Goal: Find specific page/section: Find specific page/section

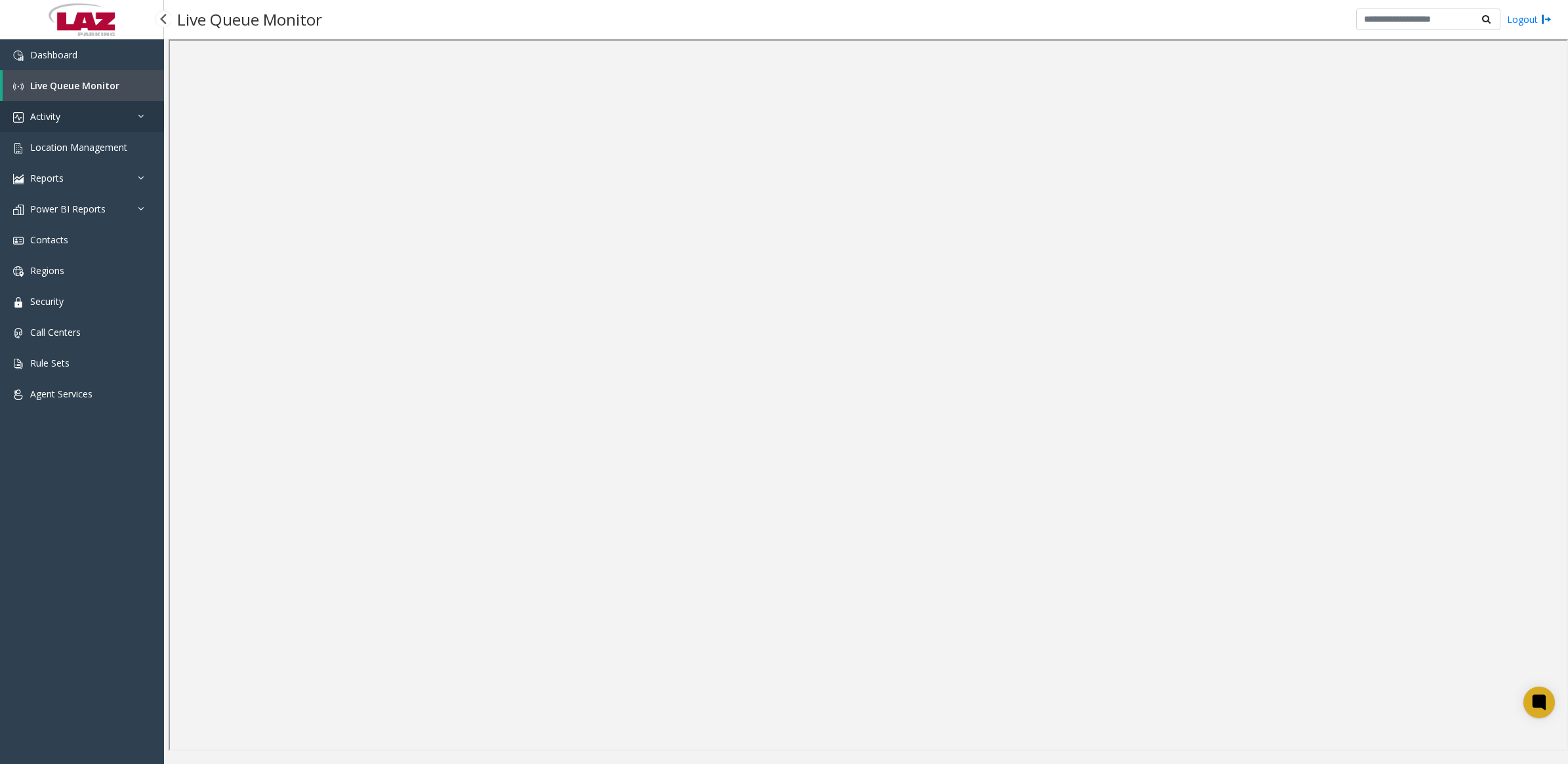
click at [61, 121] on link "Activity" at bounding box center [81, 116] width 164 height 30
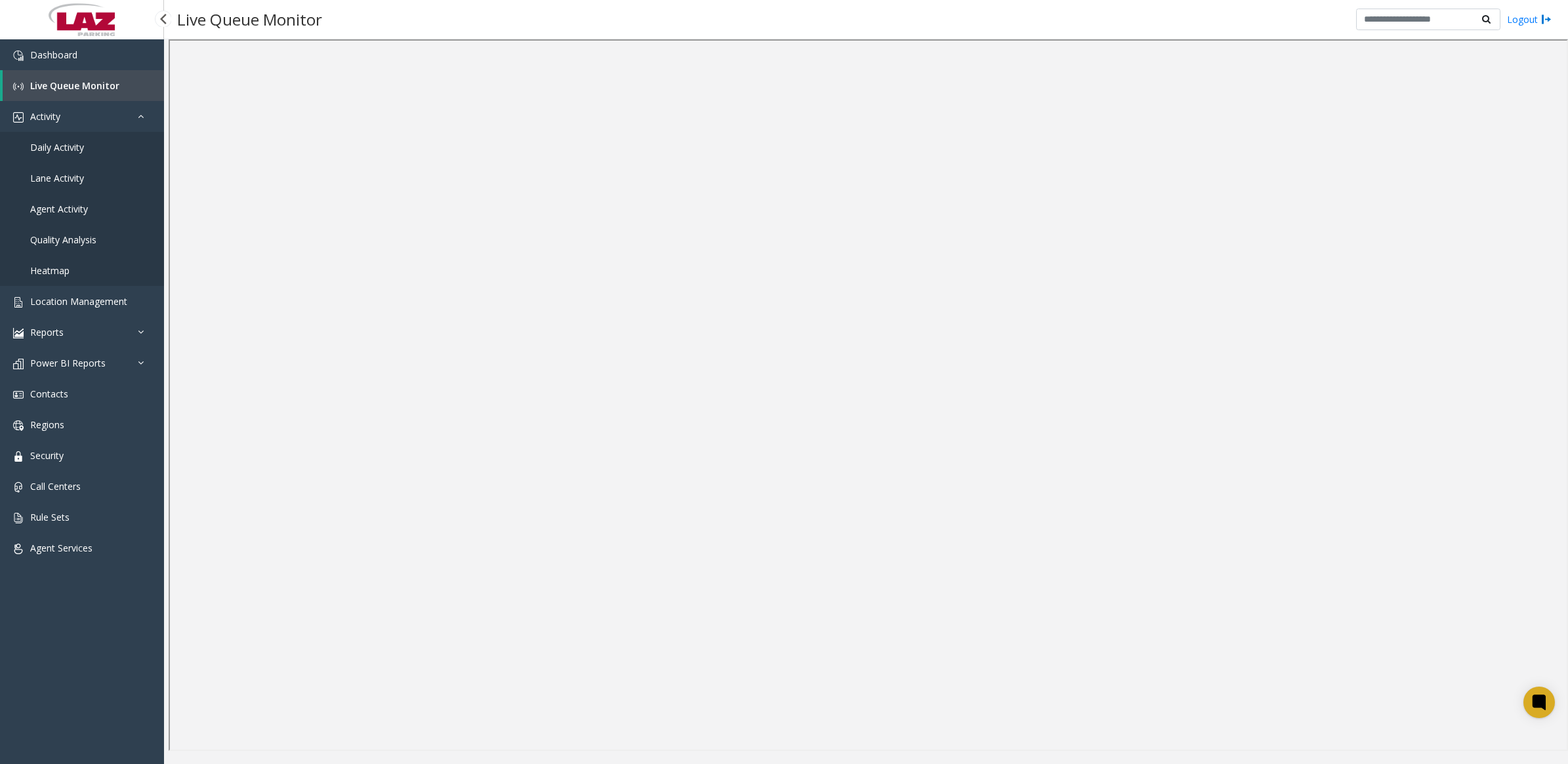
click at [57, 146] on span "Daily Activity" at bounding box center [57, 147] width 54 height 12
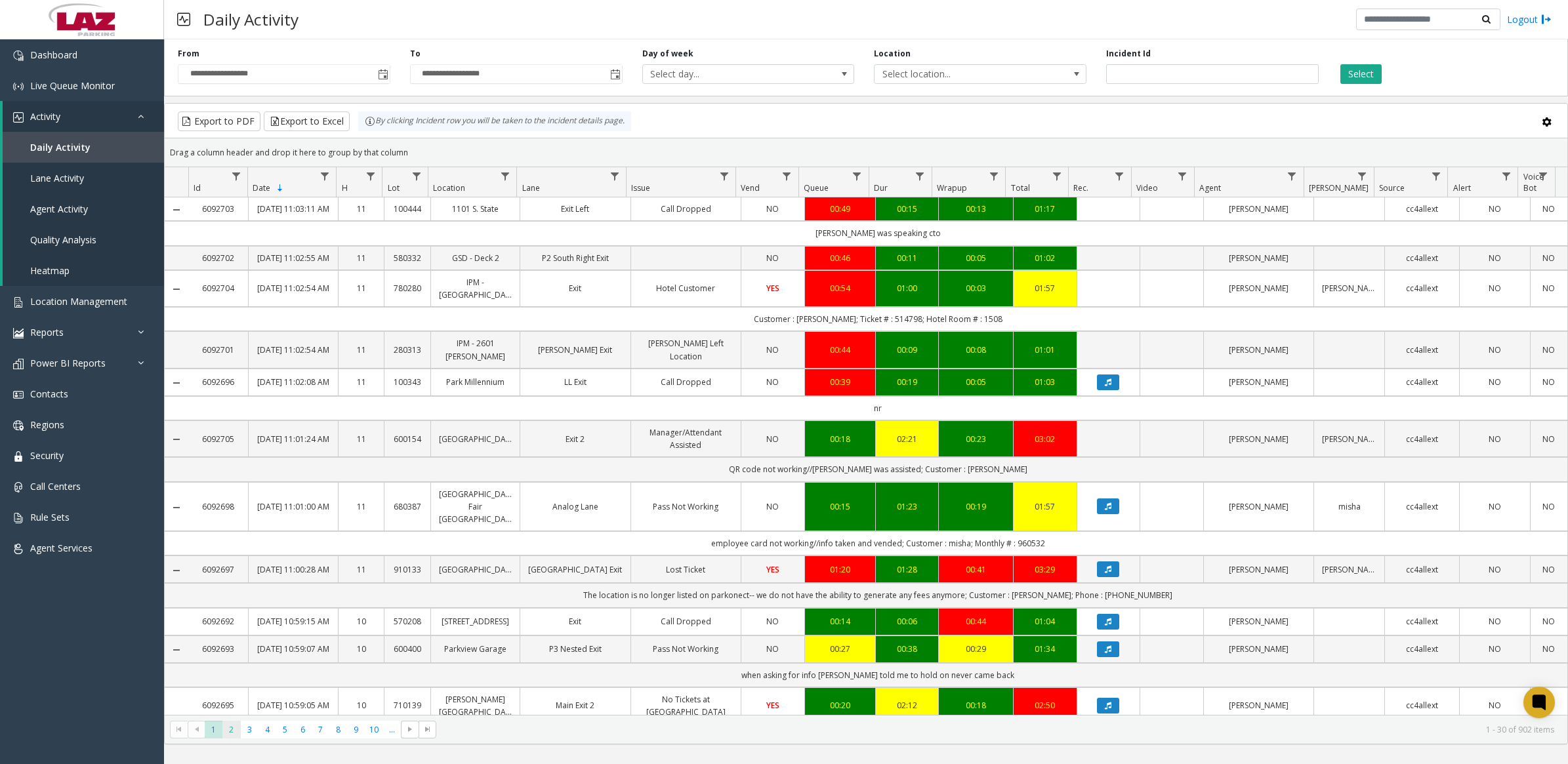
click at [236, 732] on span "2" at bounding box center [231, 730] width 18 height 18
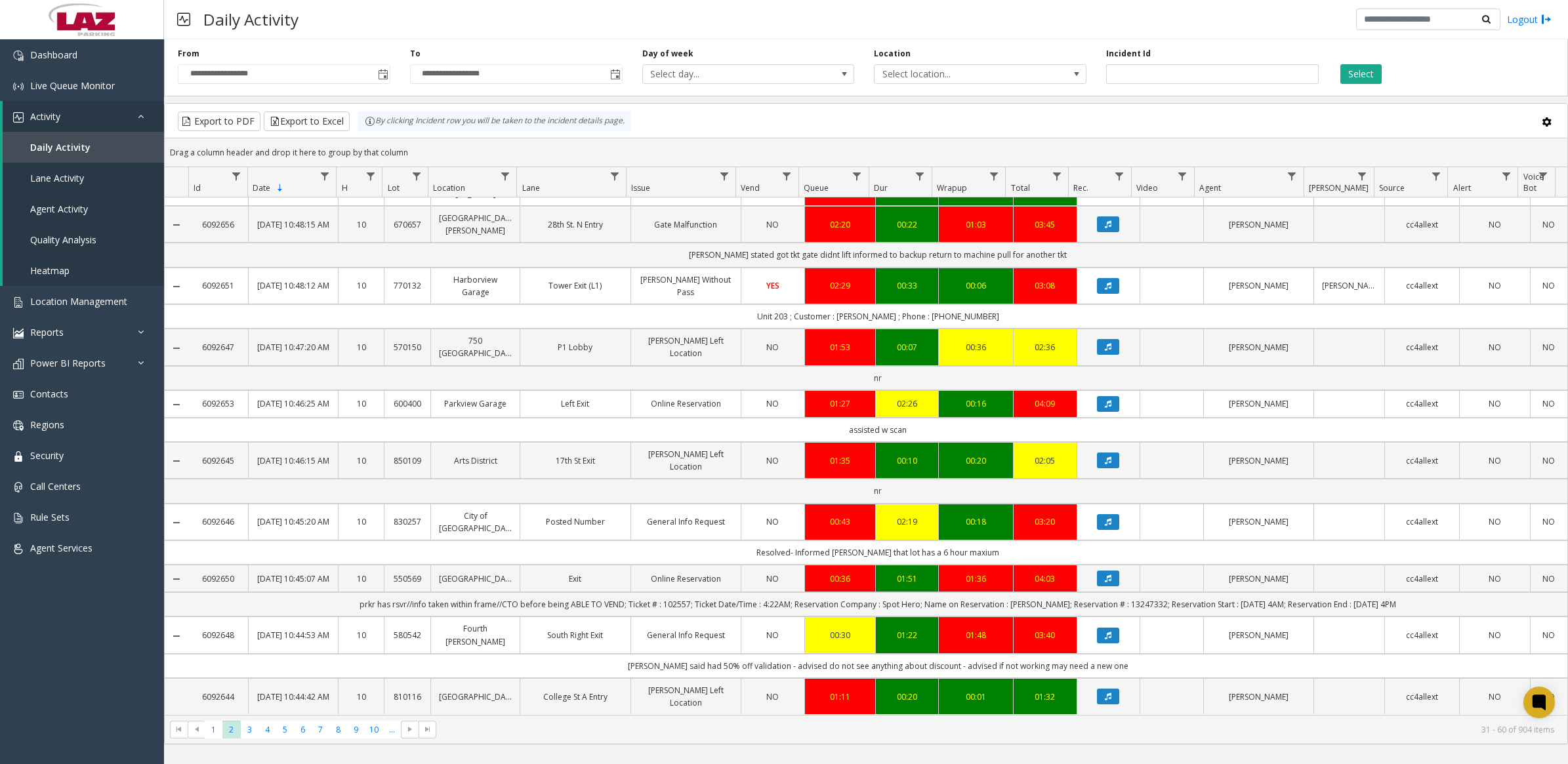
scroll to position [1219, 0]
click at [248, 725] on span "3" at bounding box center [249, 730] width 18 height 18
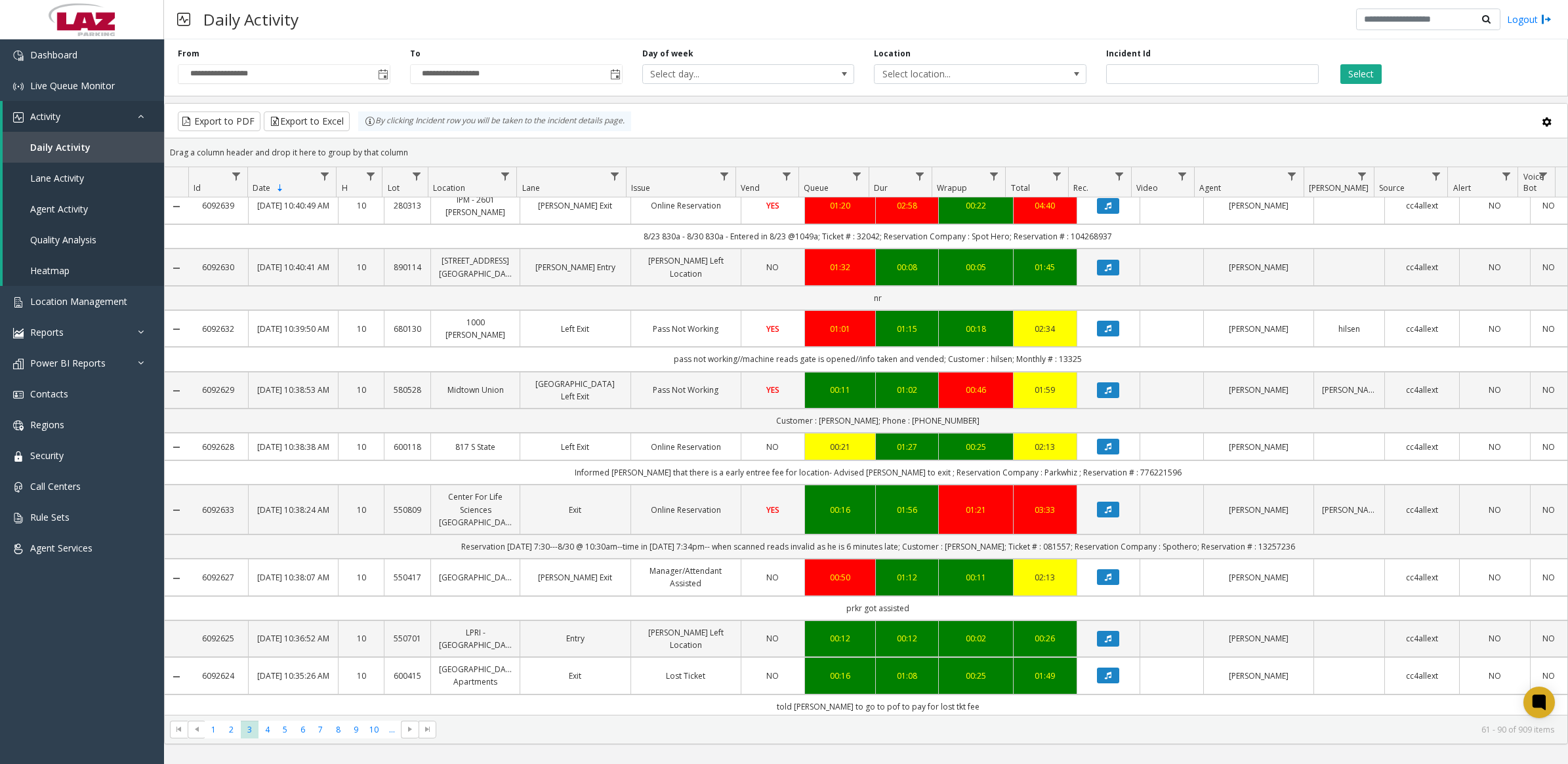
scroll to position [1244, 0]
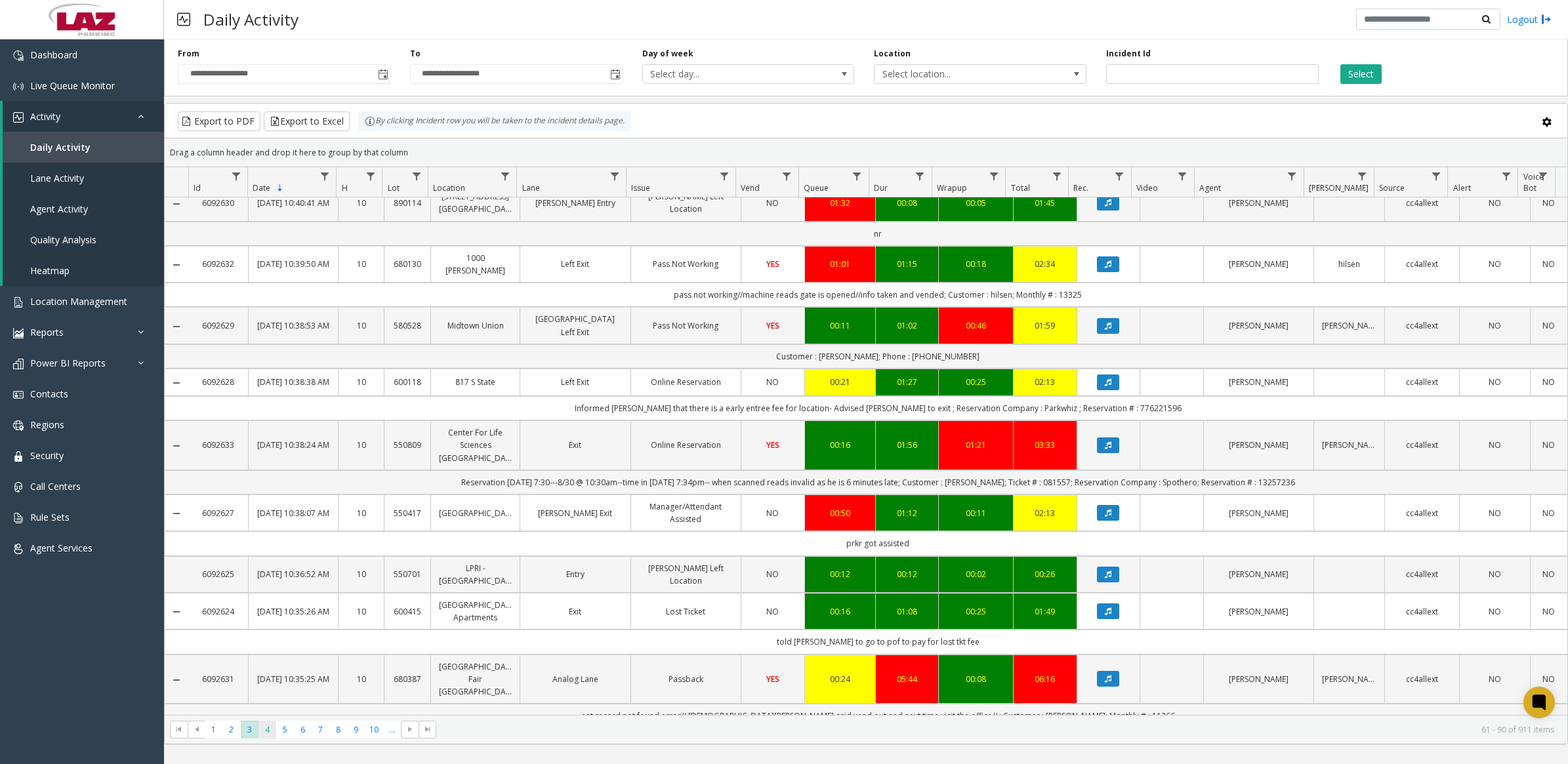
click at [267, 735] on span "4" at bounding box center [268, 730] width 18 height 18
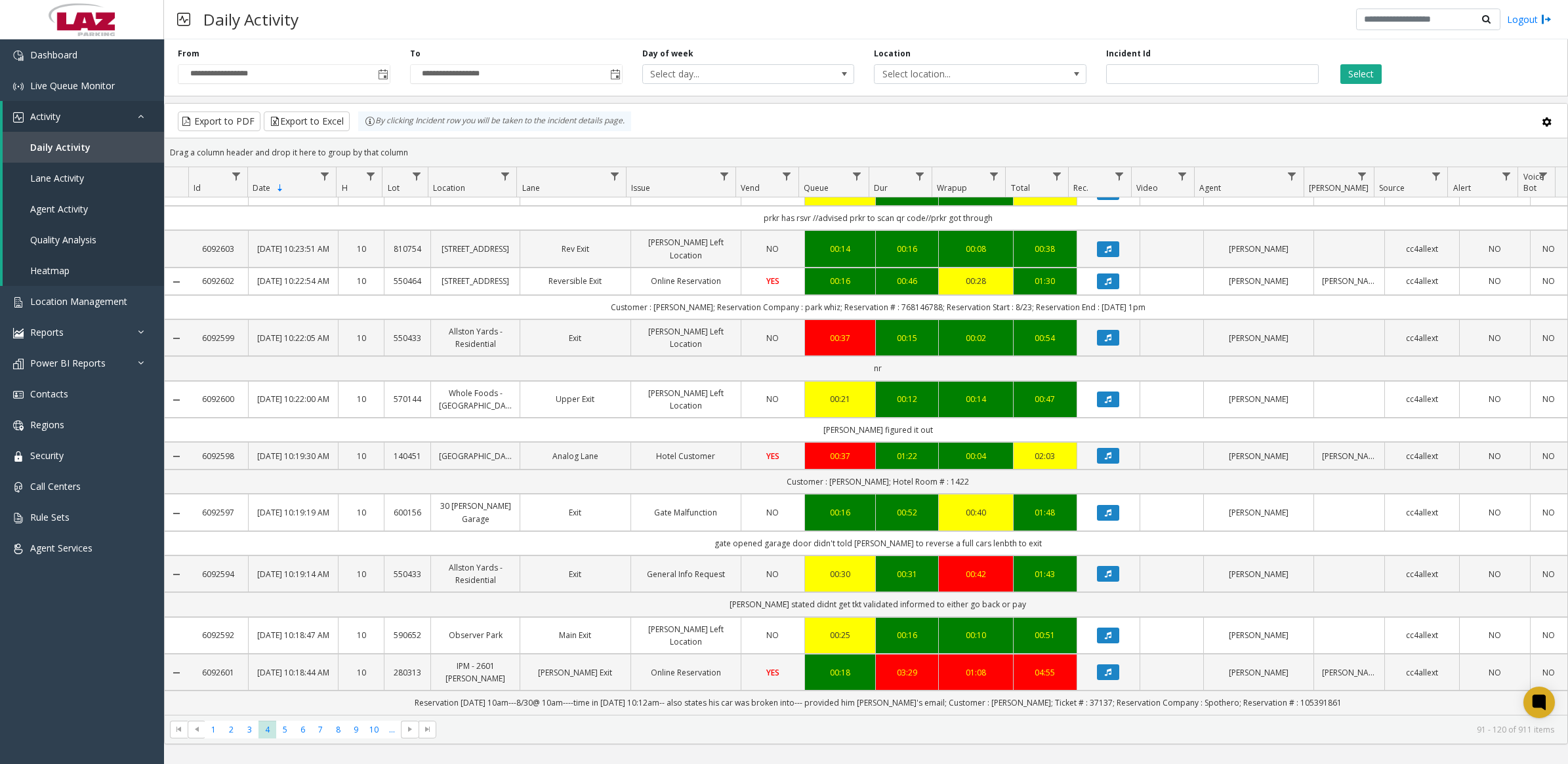
scroll to position [1233, 0]
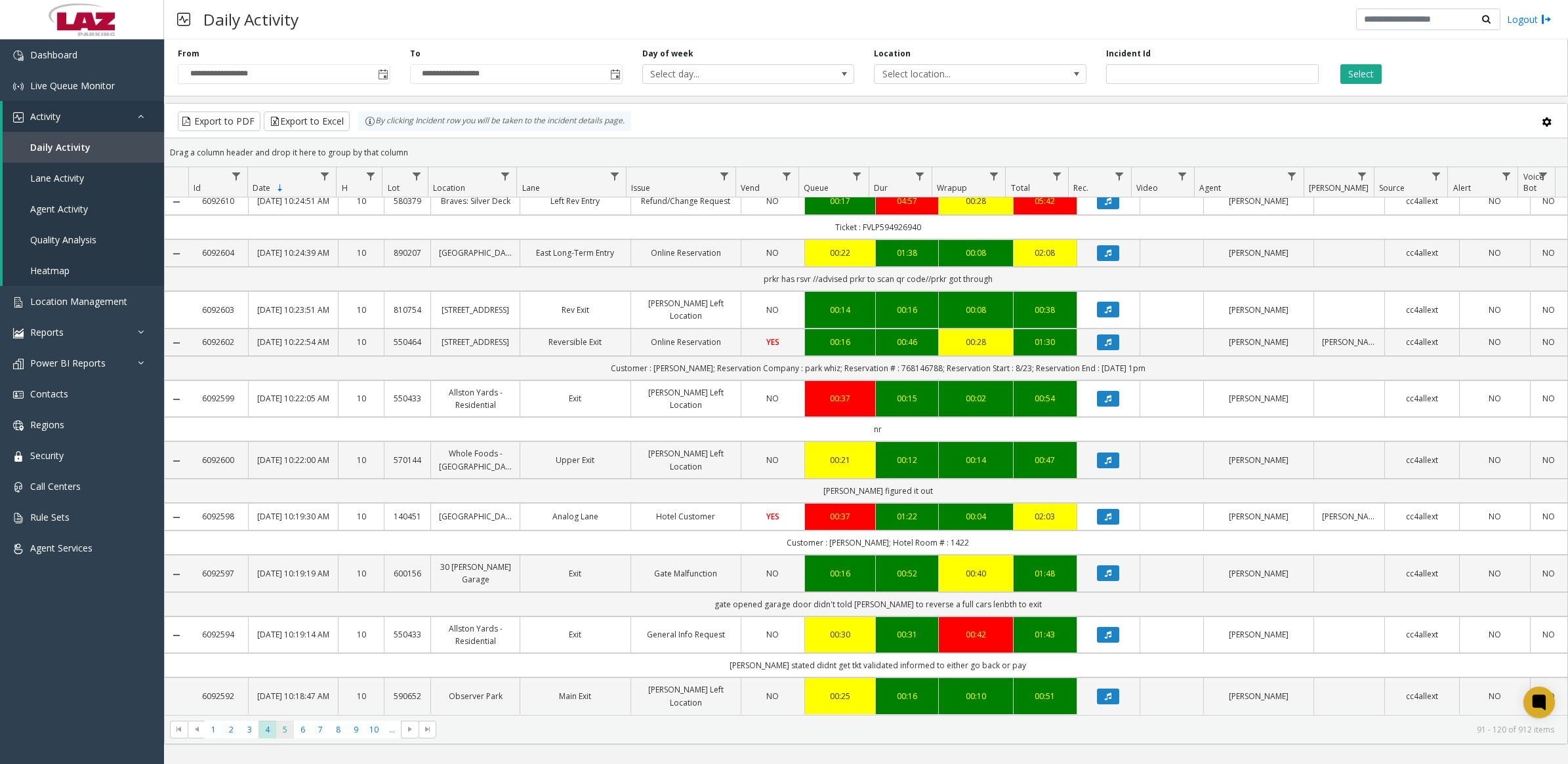
click at [282, 726] on span "5" at bounding box center [285, 730] width 18 height 18
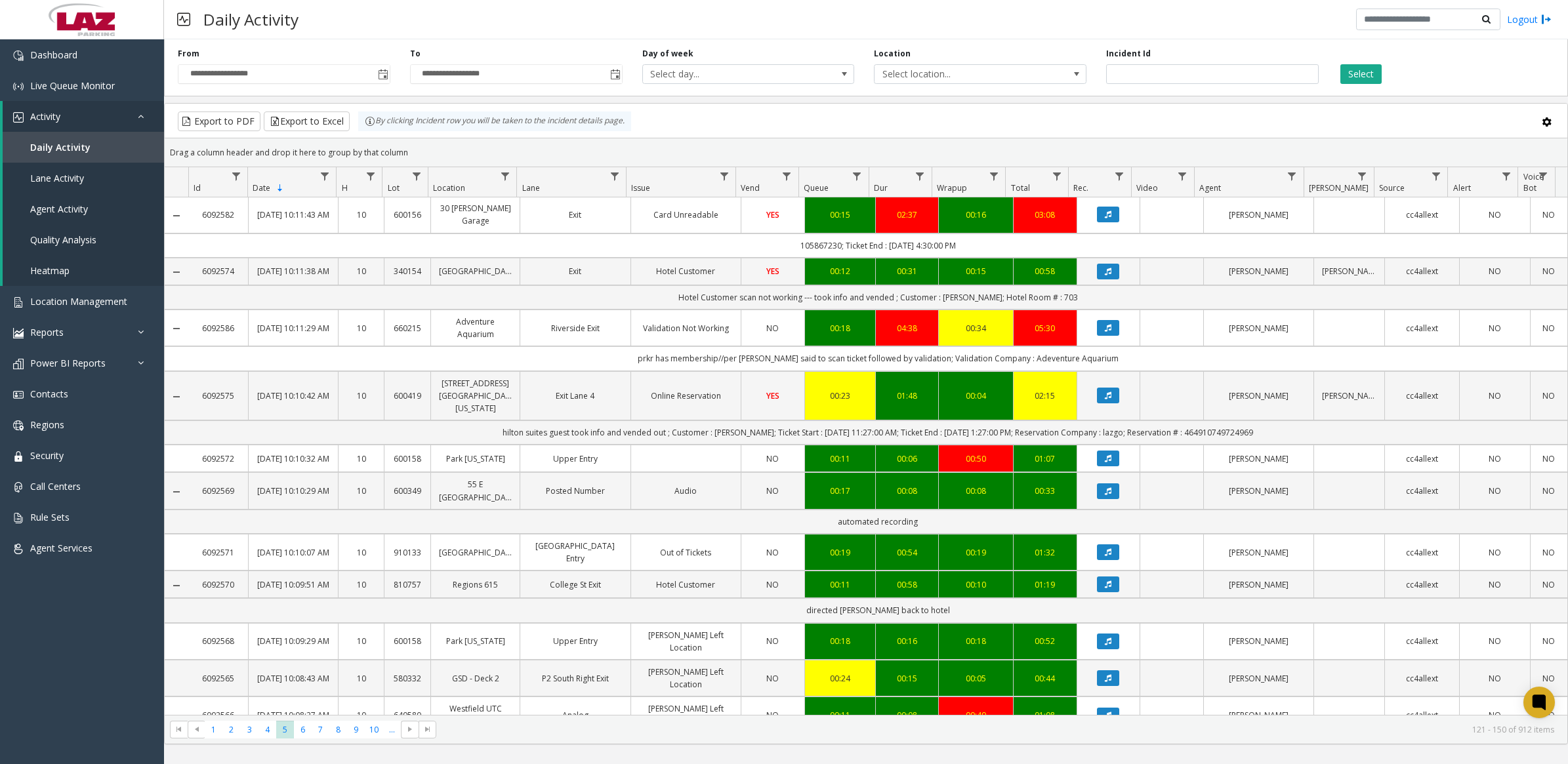
scroll to position [1107, 0]
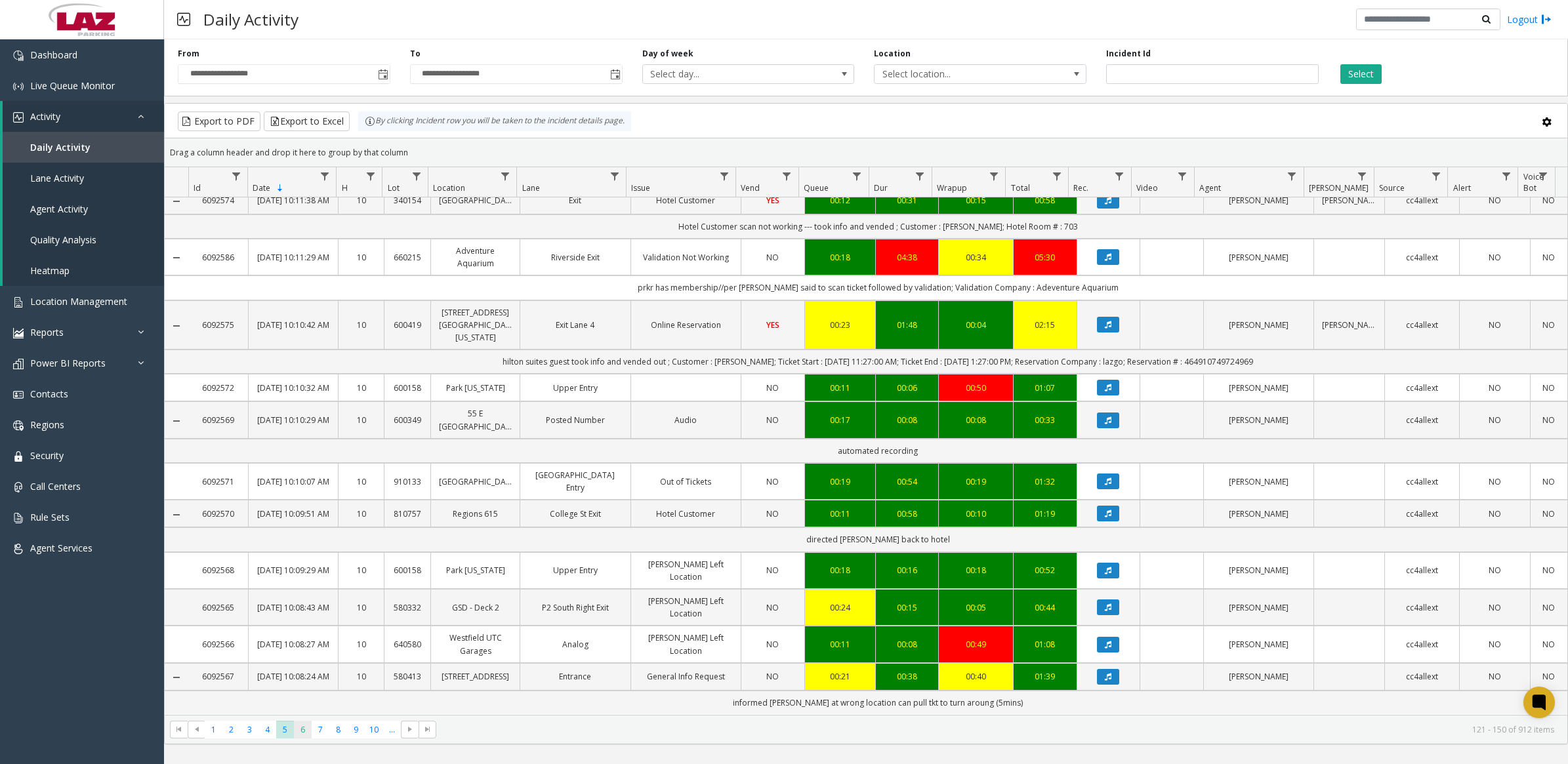
click at [295, 735] on span "6" at bounding box center [303, 730] width 18 height 18
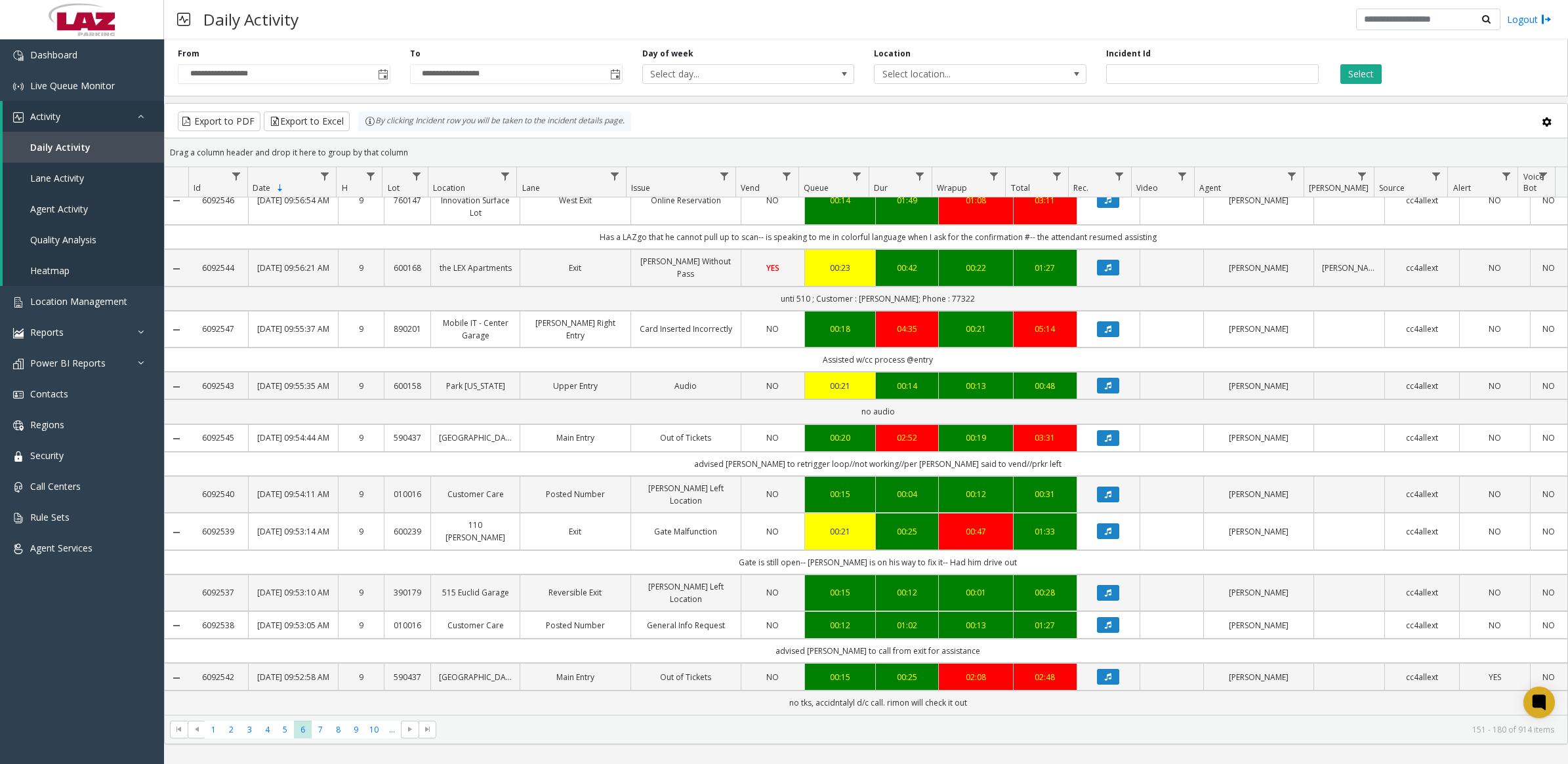
scroll to position [1207, 0]
